Goal: Information Seeking & Learning: Learn about a topic

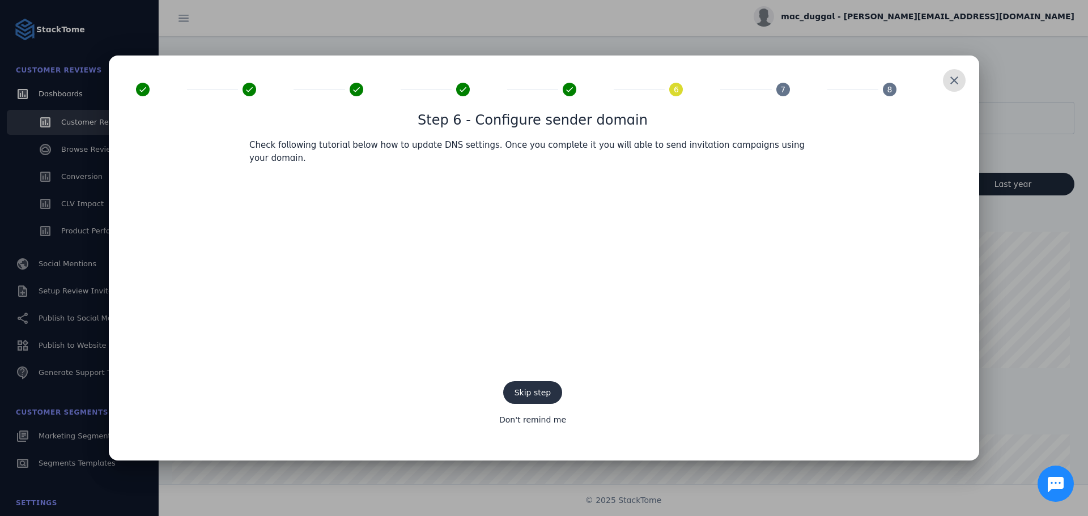
click at [530, 388] on span "Skip step" at bounding box center [533, 392] width 37 height 9
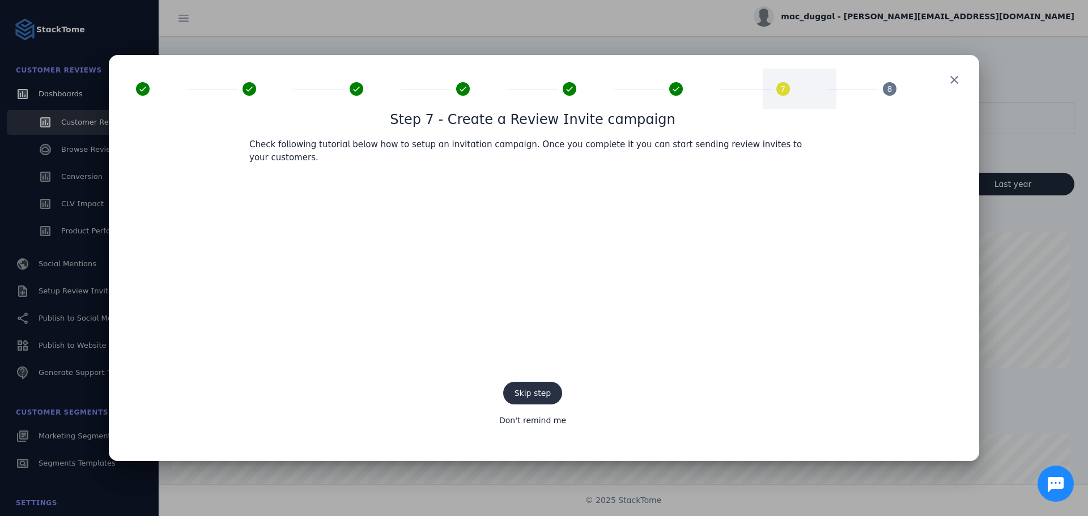
click at [534, 389] on span "Skip step" at bounding box center [533, 393] width 37 height 9
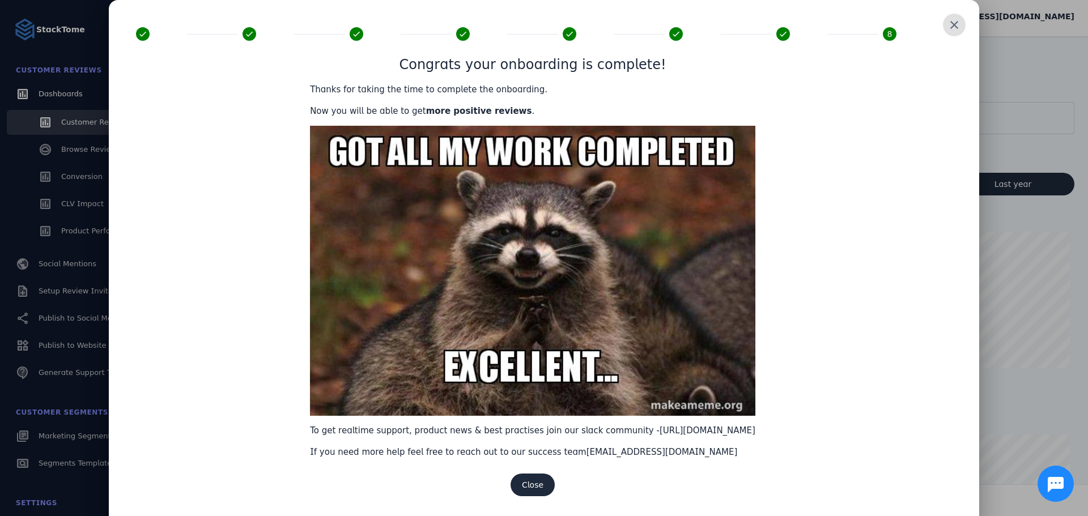
click at [953, 23] on span at bounding box center [954, 24] width 27 height 27
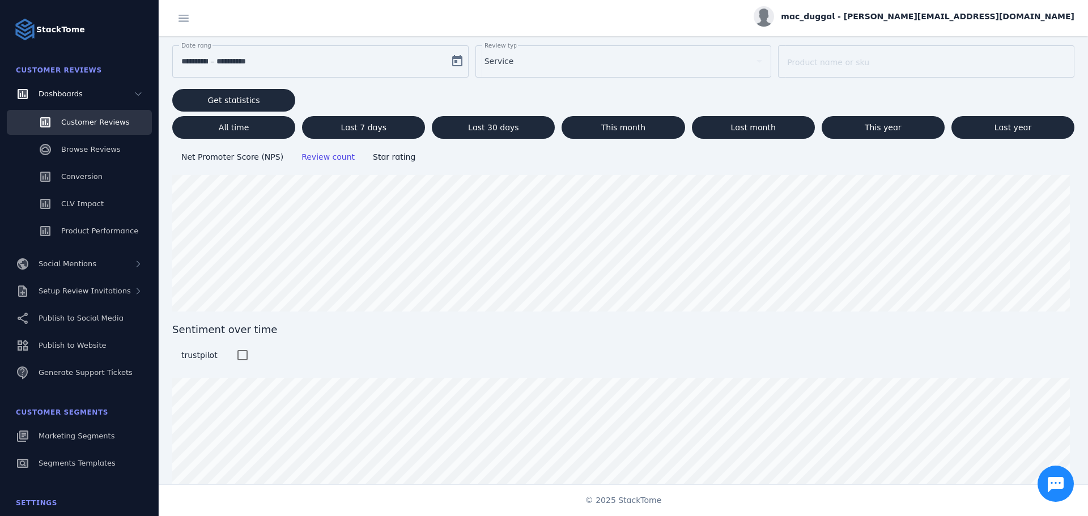
scroll to position [86, 0]
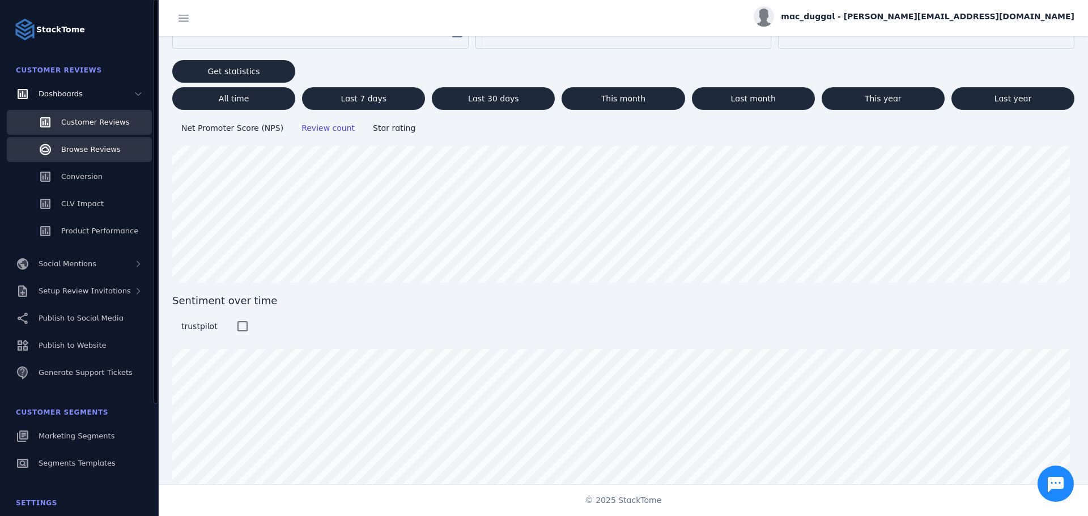
click at [99, 145] on span "Browse Reviews" at bounding box center [91, 149] width 60 height 9
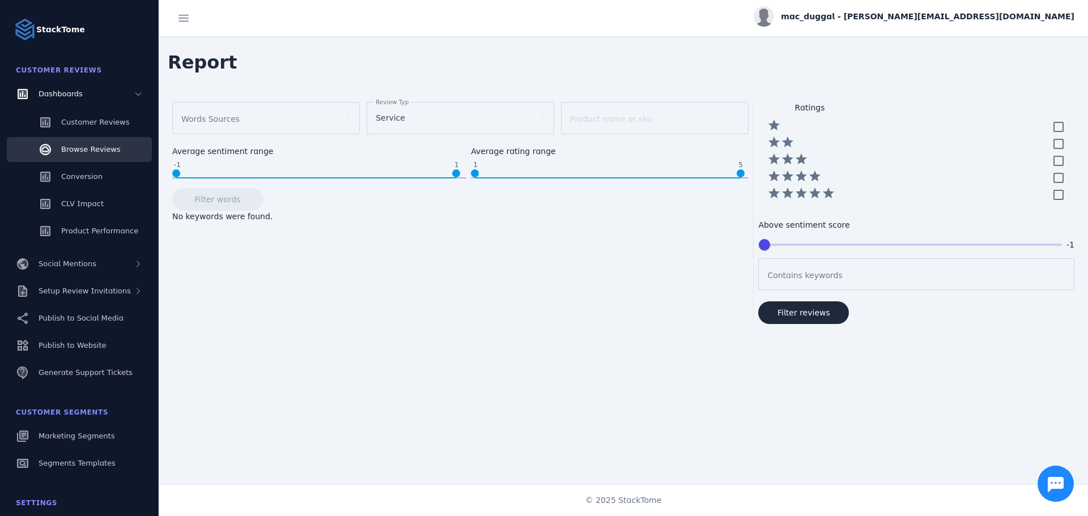
scroll to position [7, 0]
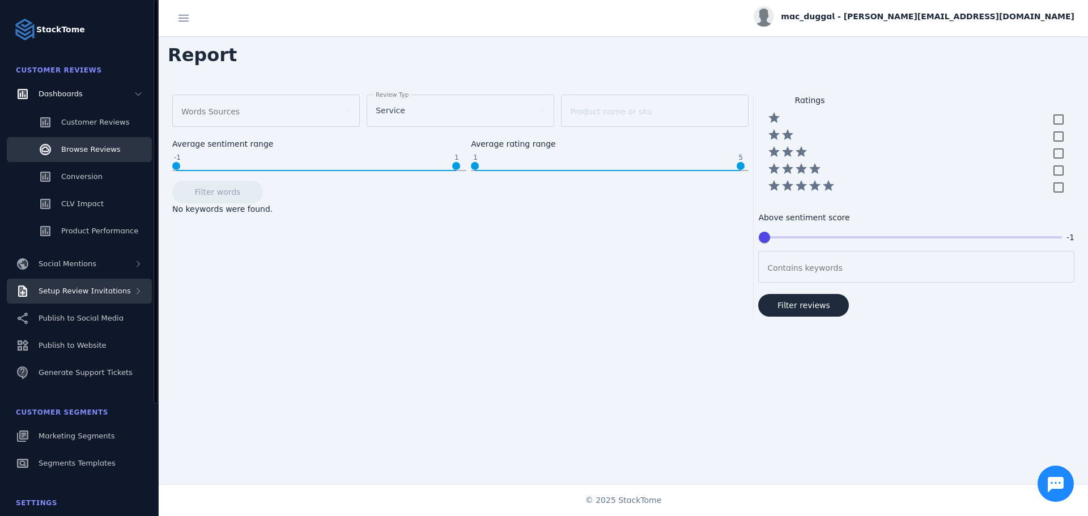
click at [66, 288] on span "Setup Review Invitations" at bounding box center [85, 291] width 92 height 9
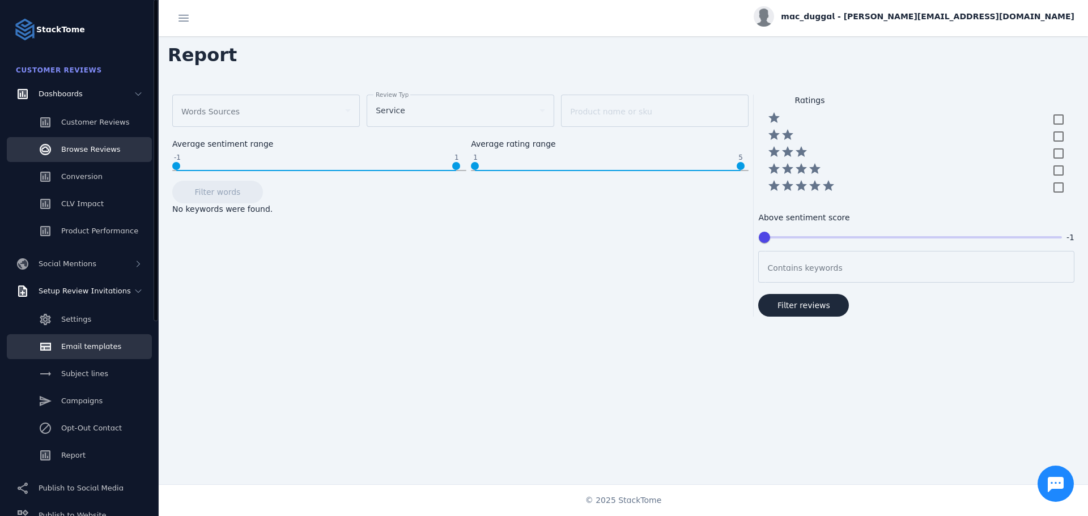
click at [80, 342] on span "Email templates" at bounding box center [91, 346] width 60 height 9
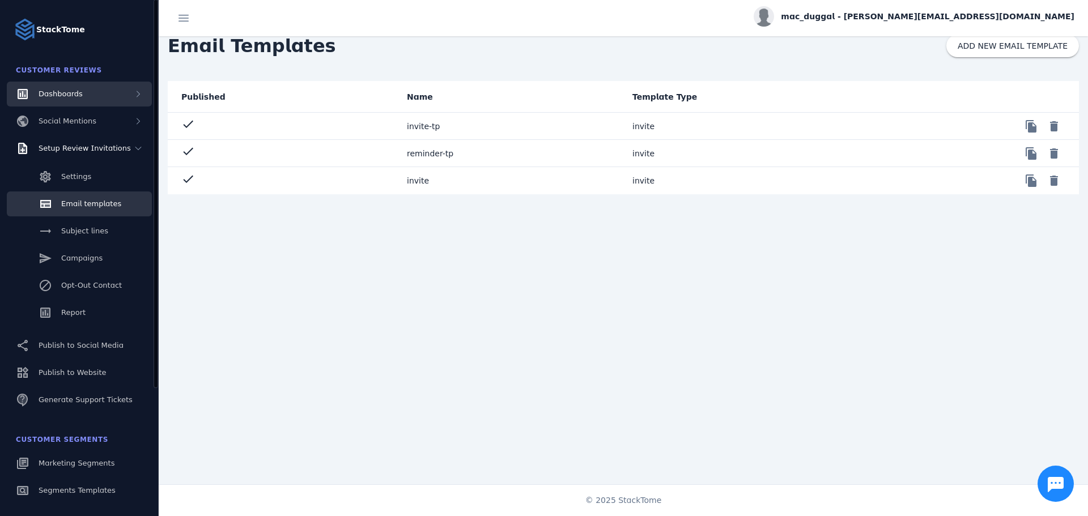
click at [60, 90] on span "Dashboards" at bounding box center [61, 94] width 44 height 9
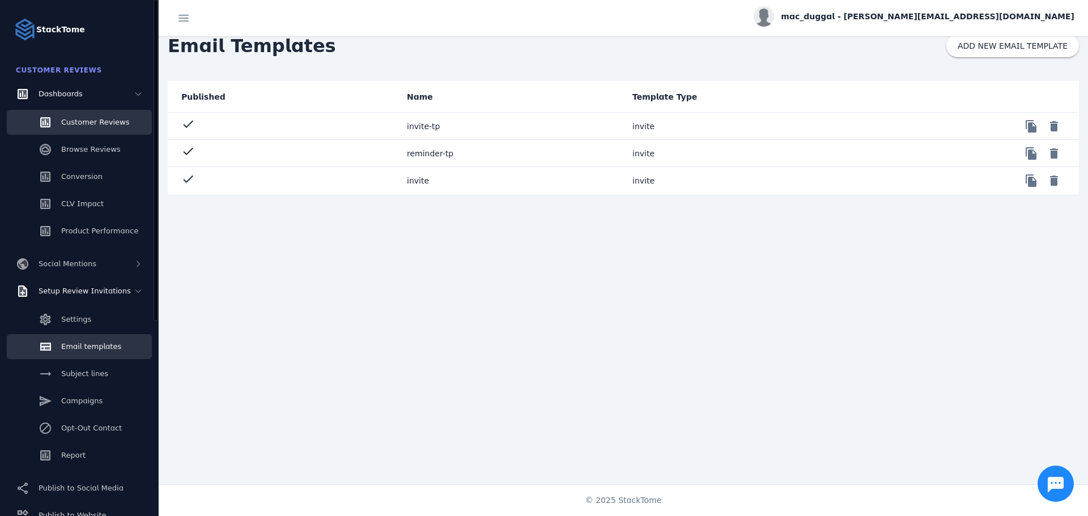
click at [79, 122] on span "Customer Reviews" at bounding box center [95, 122] width 68 height 9
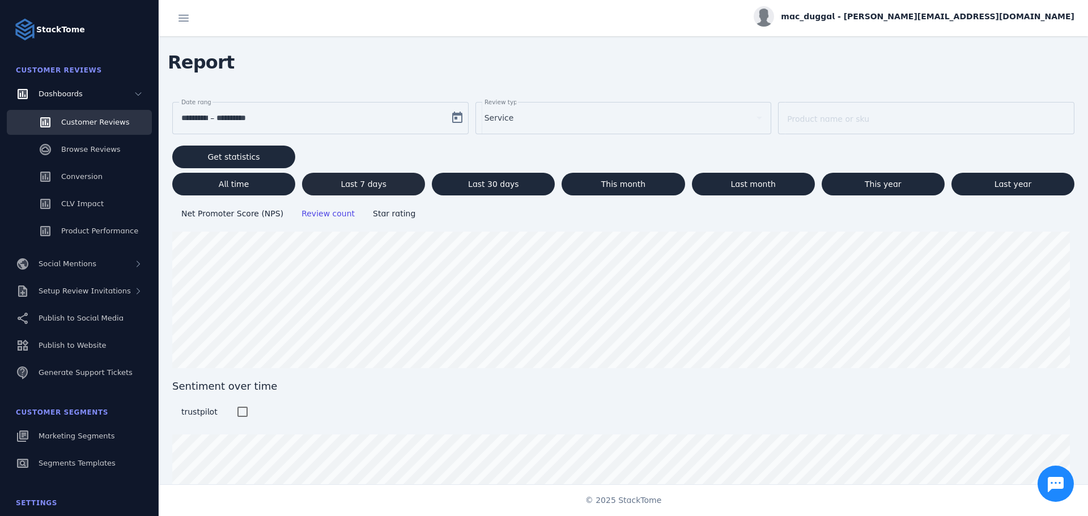
click at [349, 184] on span "Last 7 days" at bounding box center [364, 184] width 46 height 8
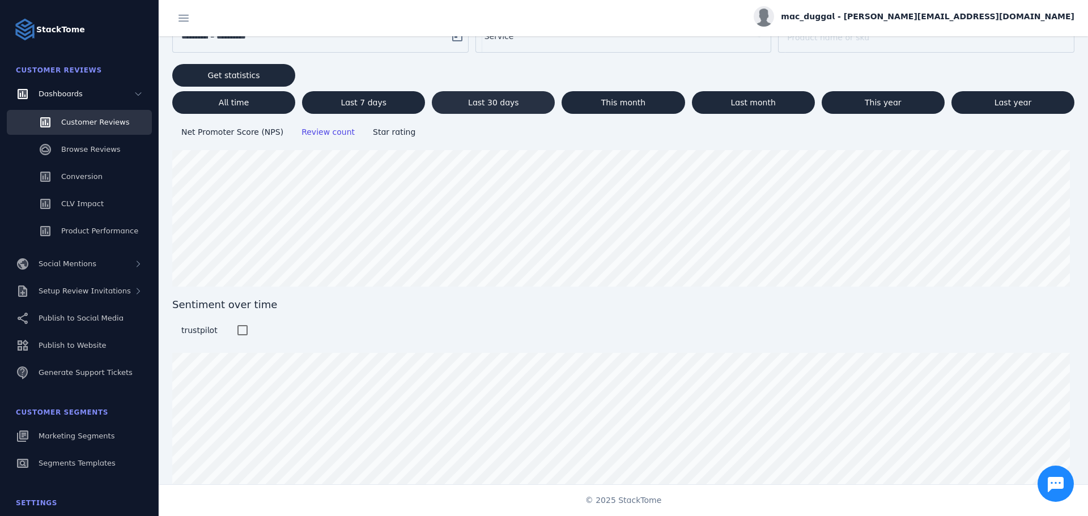
scroll to position [86, 0]
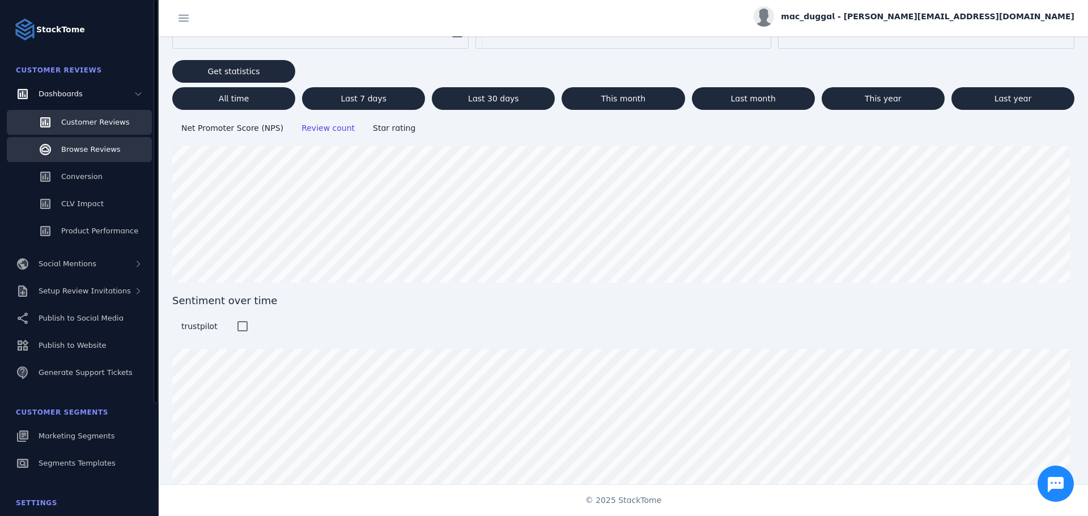
click at [92, 146] on span "Browse Reviews" at bounding box center [91, 149] width 60 height 9
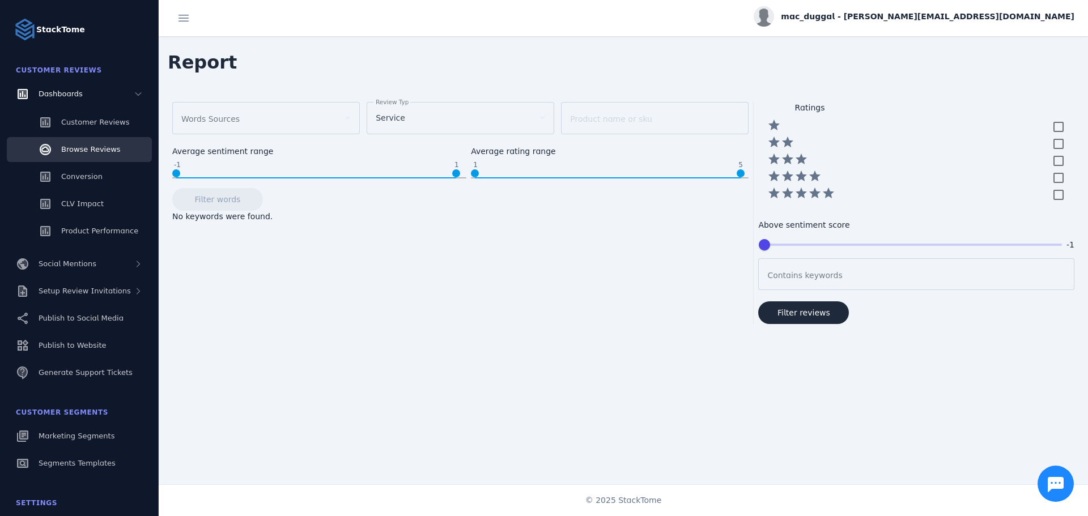
click at [424, 124] on div "Service" at bounding box center [455, 118] width 159 height 14
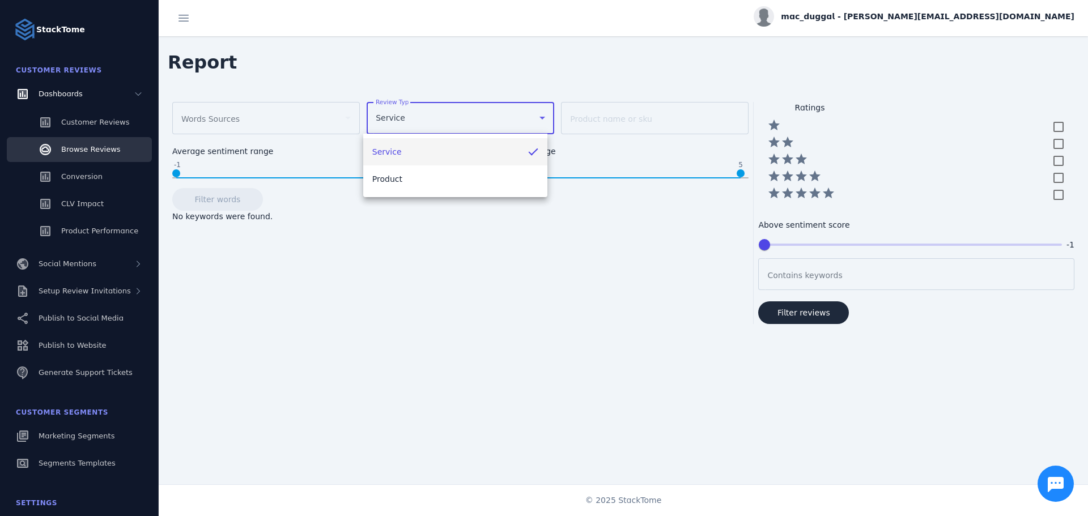
click at [423, 123] on div at bounding box center [544, 258] width 1088 height 516
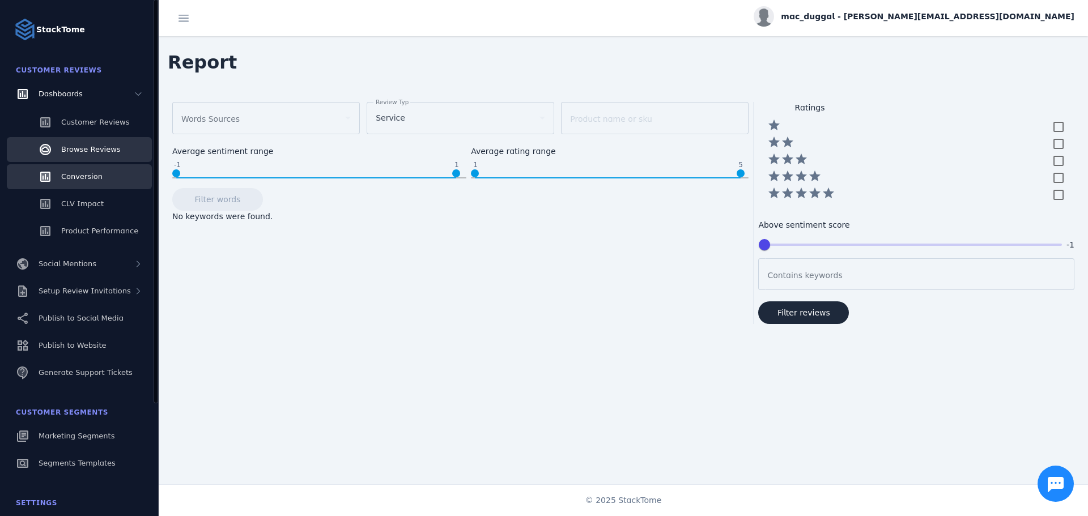
click at [100, 176] on link "Conversion" at bounding box center [79, 176] width 145 height 25
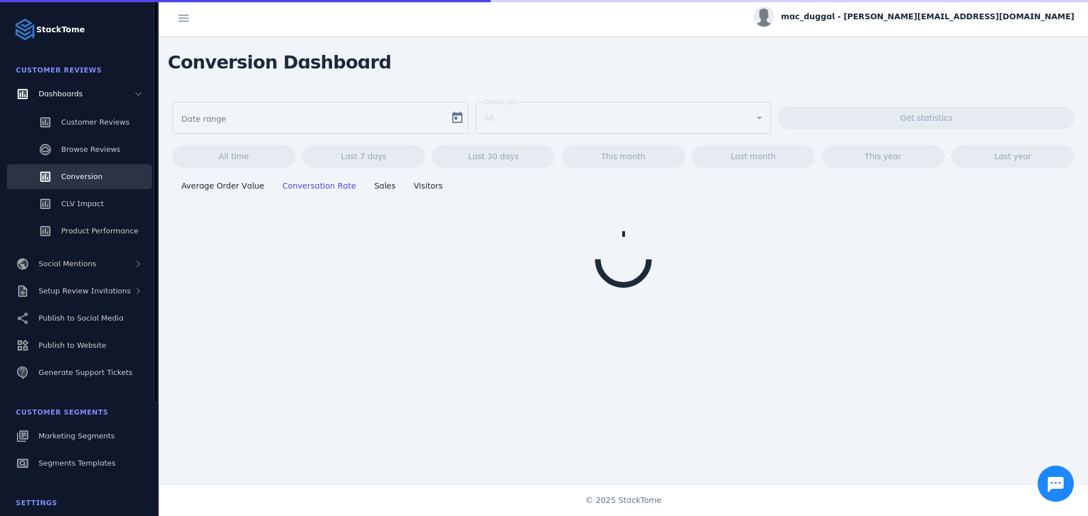
type input "**********"
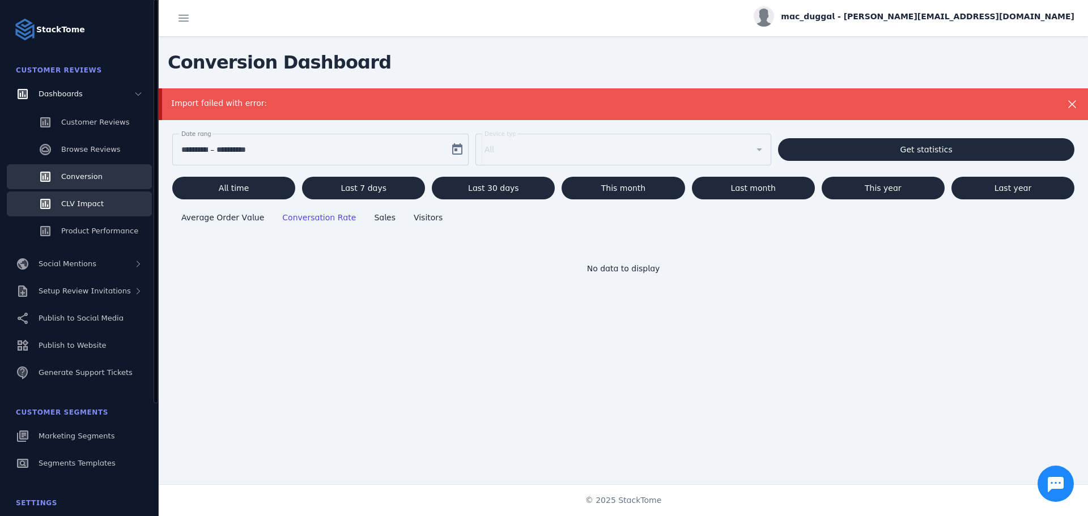
click at [79, 203] on span "CLV Impact" at bounding box center [82, 204] width 43 height 9
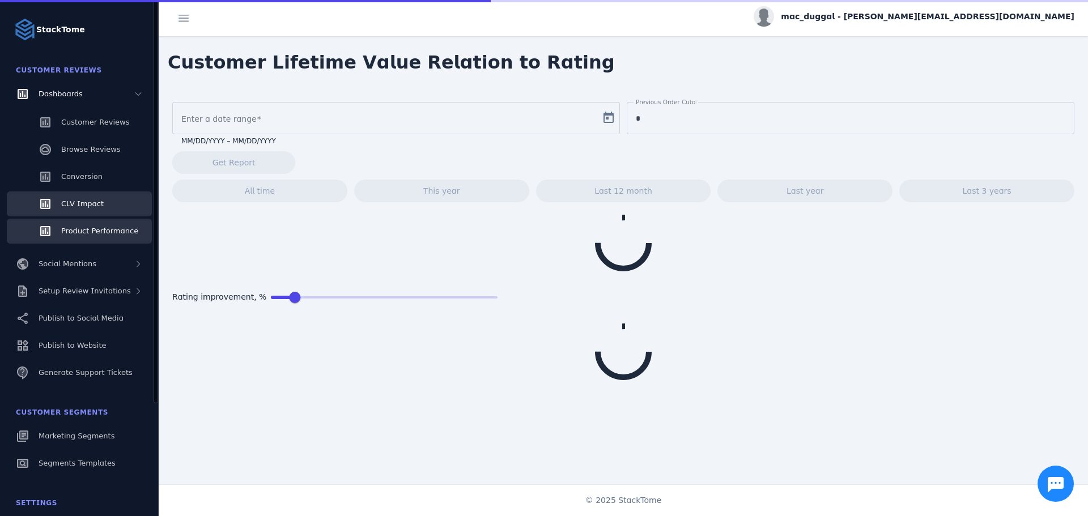
type input "**********"
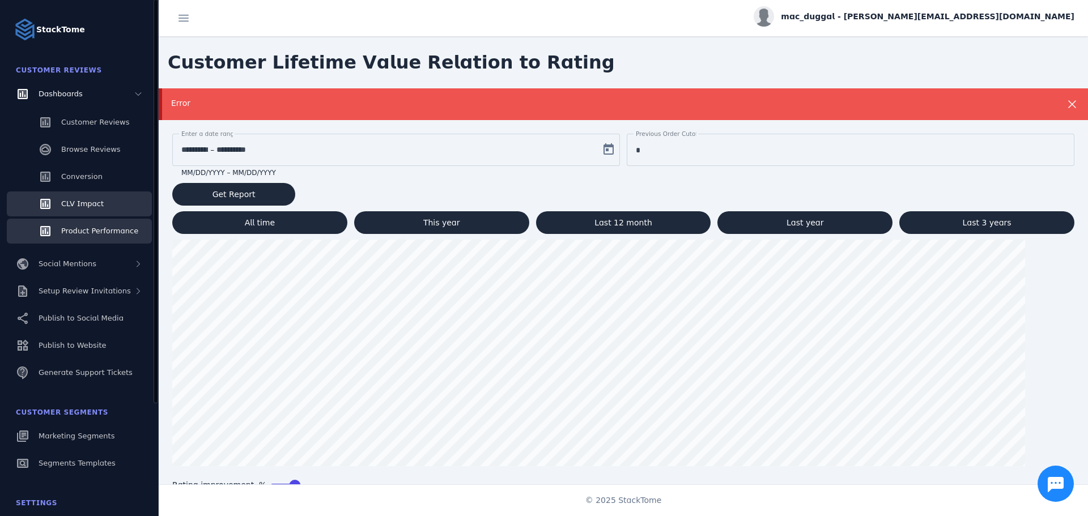
click at [86, 228] on span "Product Performance" at bounding box center [99, 231] width 77 height 9
